Goal: Navigation & Orientation: Find specific page/section

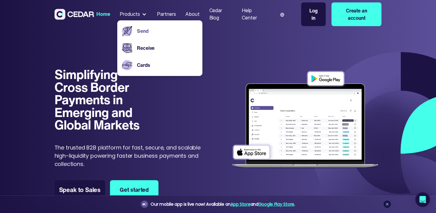
click at [172, 35] on link "Send" at bounding box center [167, 30] width 61 height 7
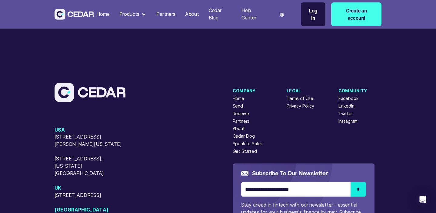
scroll to position [1631, 0]
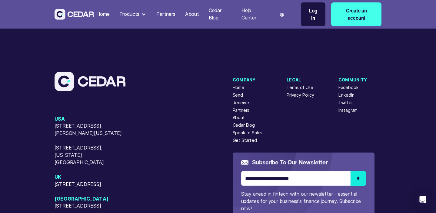
click at [140, 17] on div "Products" at bounding box center [129, 14] width 20 height 7
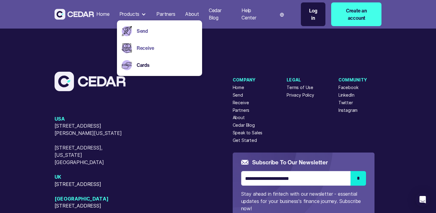
click at [160, 52] on link "Receive" at bounding box center [167, 47] width 61 height 7
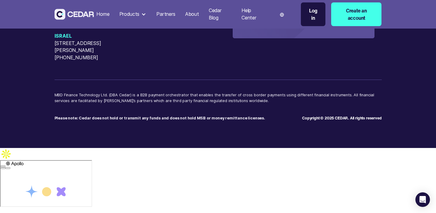
scroll to position [1931, 0]
